Goal: Register for event/course

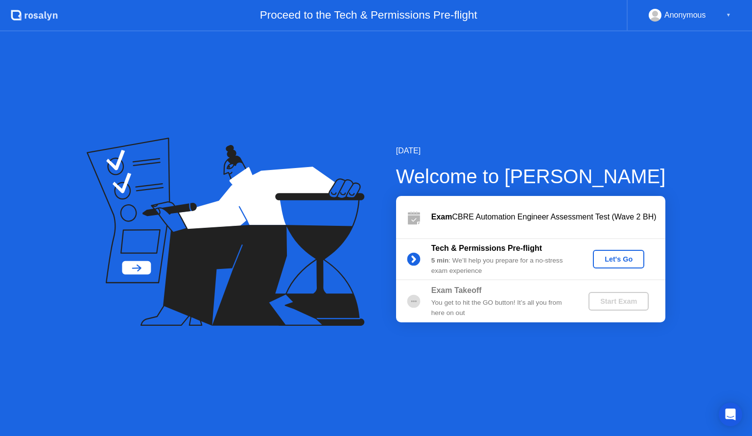
click at [623, 261] on div "Let's Go" at bounding box center [619, 259] width 44 height 8
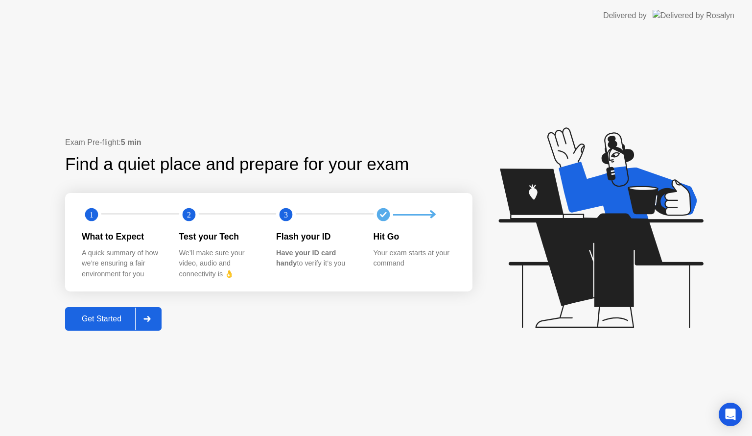
click at [106, 317] on div "Get Started" at bounding box center [101, 318] width 67 height 9
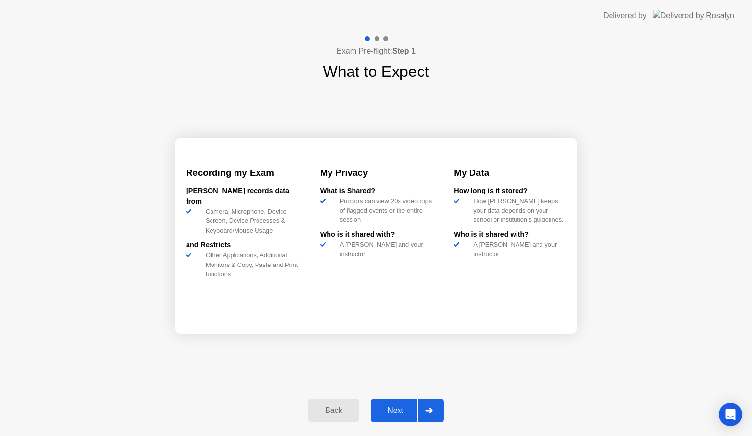
click at [398, 409] on div "Next" at bounding box center [395, 410] width 44 height 9
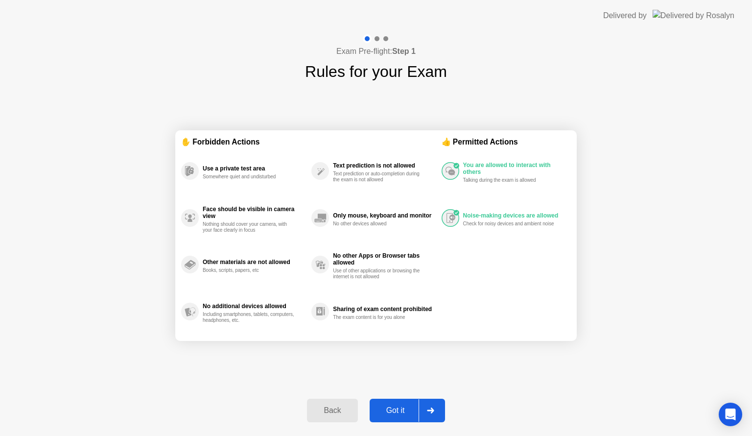
click at [399, 411] on div "Got it" at bounding box center [396, 410] width 46 height 9
select select "**********"
select select "*******"
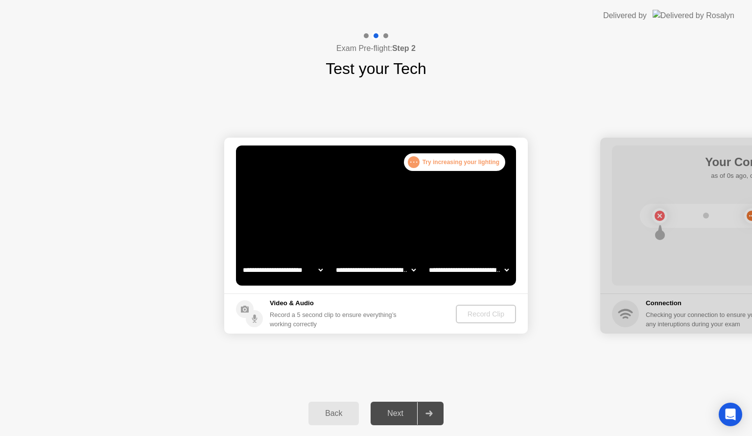
click at [492, 315] on div "Record Clip" at bounding box center [486, 314] width 52 height 8
click at [503, 316] on div "Record Clip" at bounding box center [486, 314] width 52 height 8
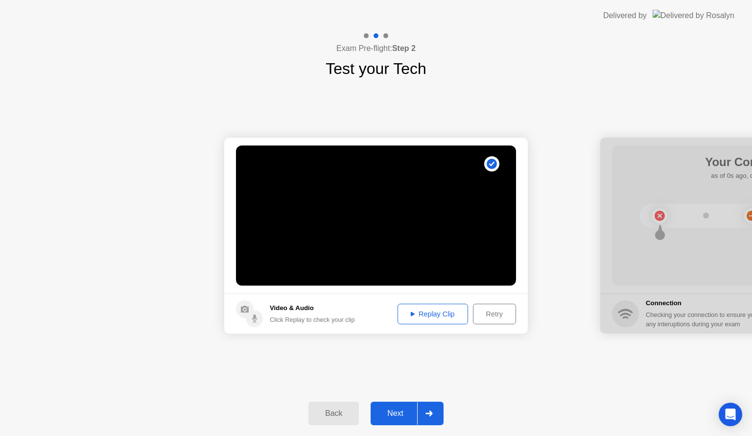
click at [401, 410] on div "Next" at bounding box center [395, 413] width 44 height 9
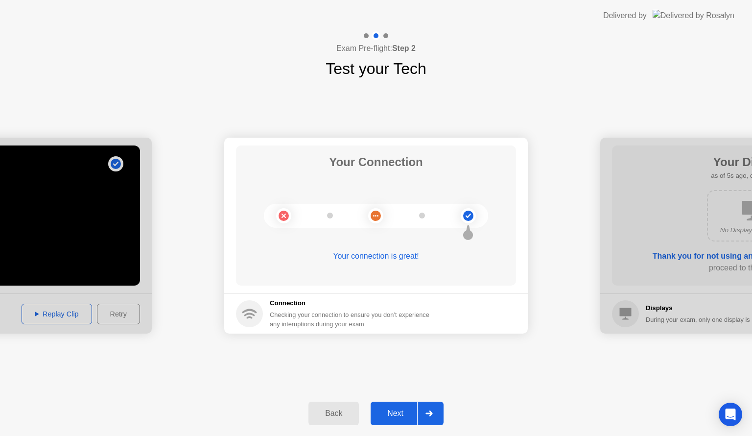
click at [394, 415] on div "Next" at bounding box center [395, 413] width 44 height 9
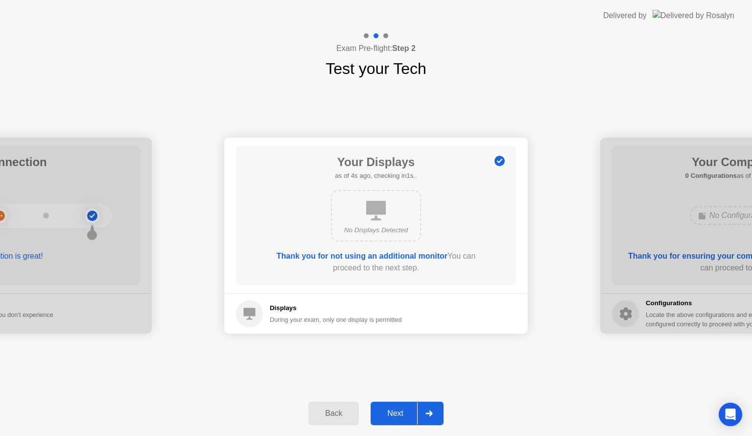
click at [397, 416] on div "Next" at bounding box center [395, 413] width 44 height 9
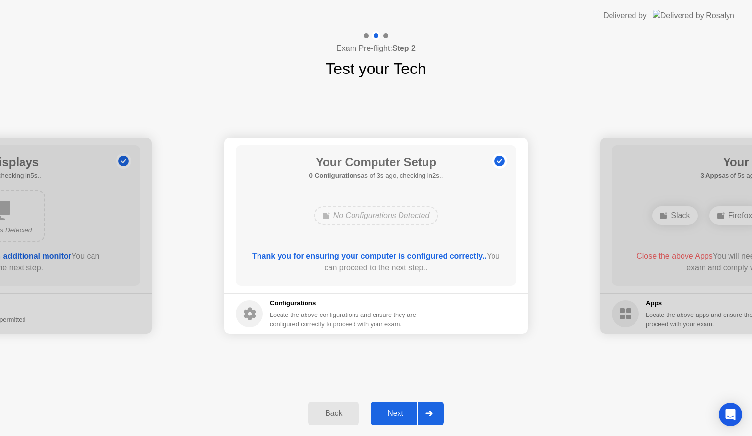
click at [401, 411] on div "Next" at bounding box center [395, 413] width 44 height 9
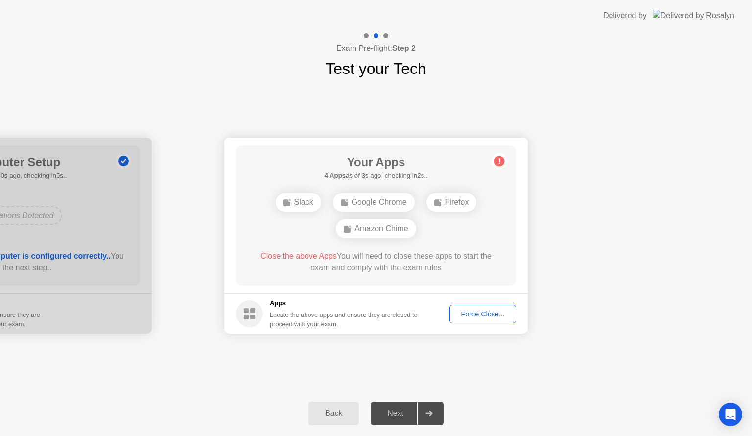
click at [498, 317] on div "Force Close..." at bounding box center [483, 314] width 60 height 8
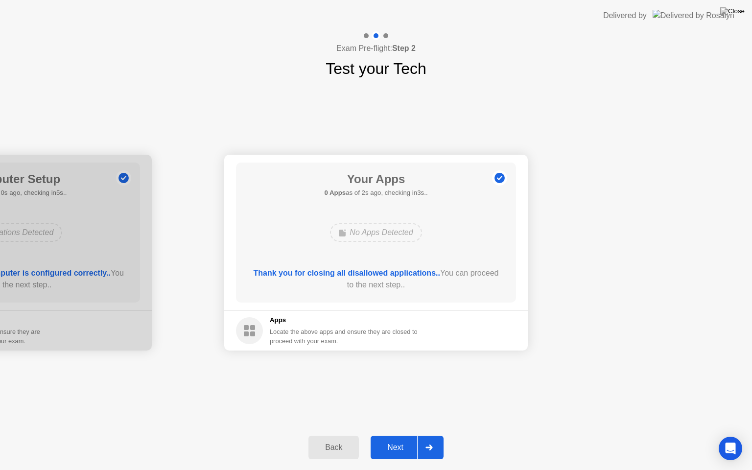
click at [402, 435] on button "Next" at bounding box center [407, 447] width 73 height 23
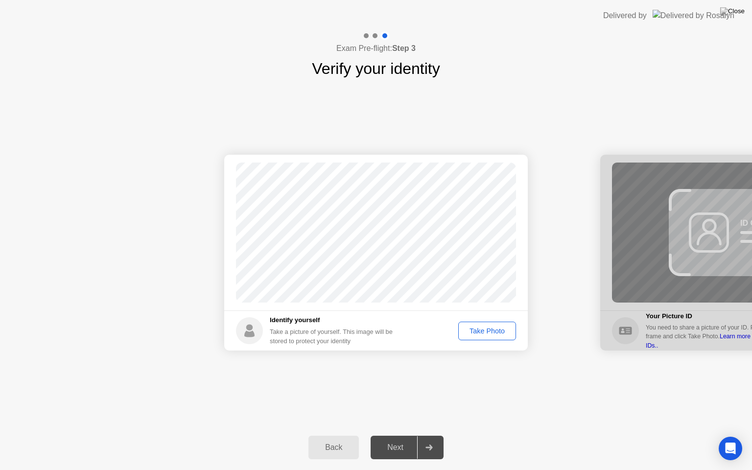
click at [490, 331] on div "Take Photo" at bounding box center [487, 331] width 51 height 8
click at [431, 435] on div at bounding box center [428, 447] width 23 height 23
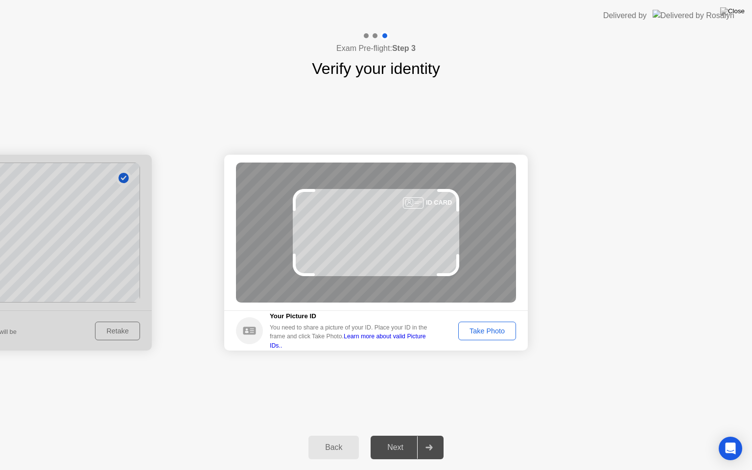
click at [491, 335] on div "Take Photo" at bounding box center [487, 331] width 51 height 8
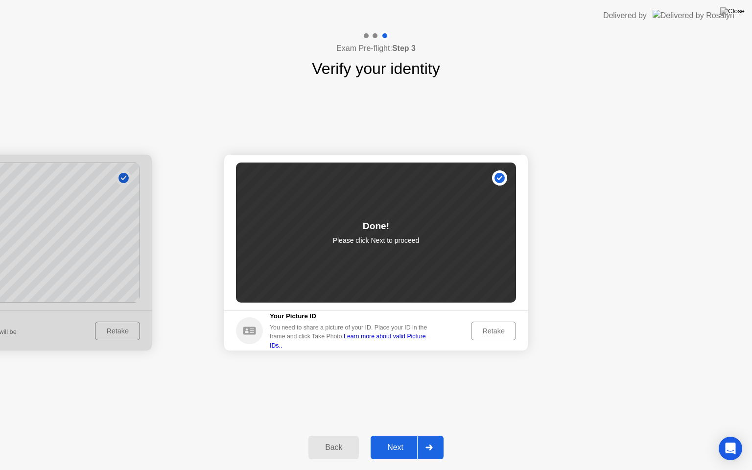
click at [396, 435] on div "Next" at bounding box center [395, 447] width 44 height 9
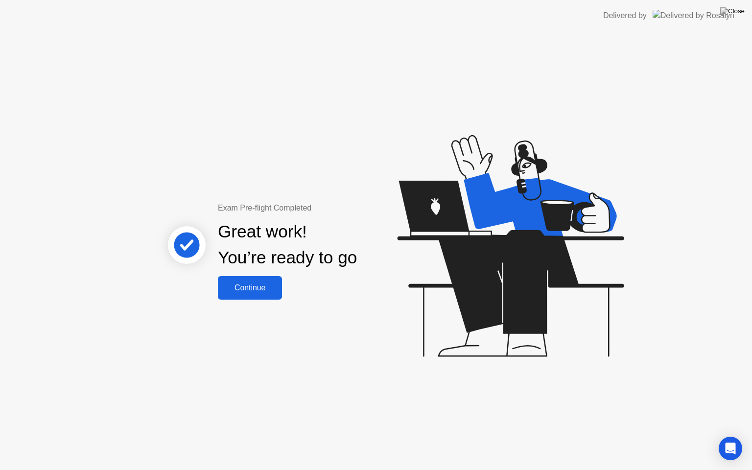
click at [264, 291] on div "Continue" at bounding box center [250, 287] width 58 height 9
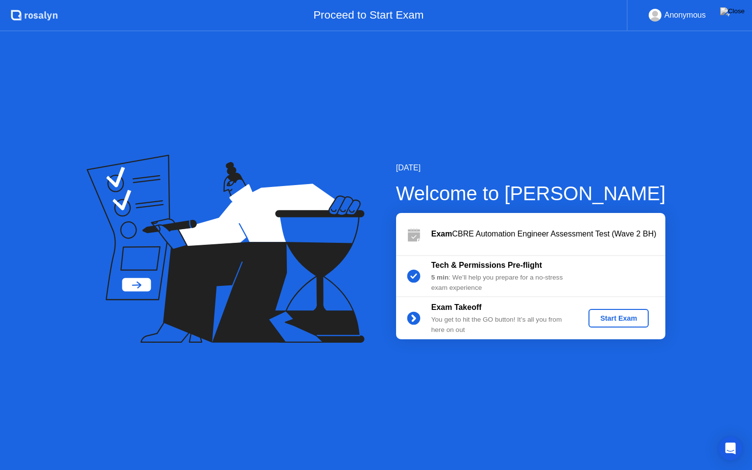
click at [614, 319] on div "Start Exam" at bounding box center [618, 318] width 52 height 8
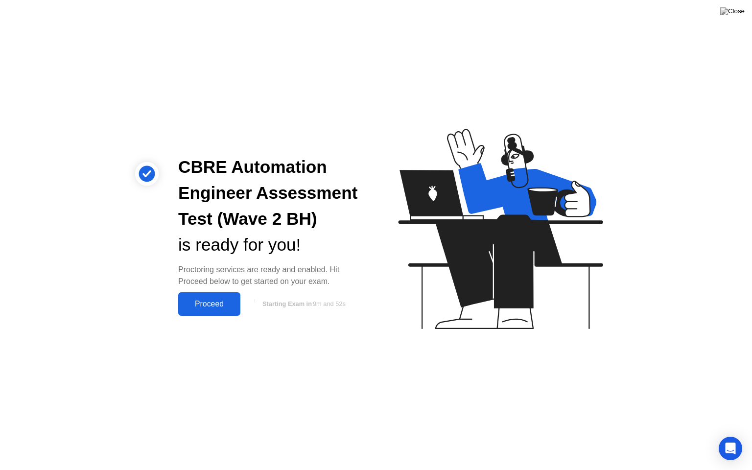
click at [221, 303] on div "Proceed" at bounding box center [209, 304] width 56 height 9
